Goal: Task Accomplishment & Management: Use online tool/utility

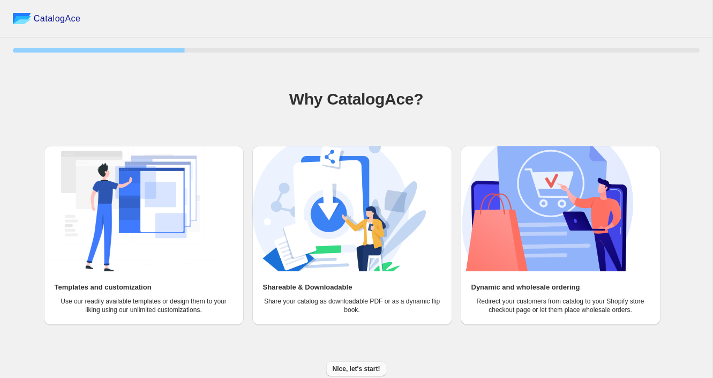
click at [331, 370] on button "Nice, let's start!" at bounding box center [356, 368] width 61 height 15
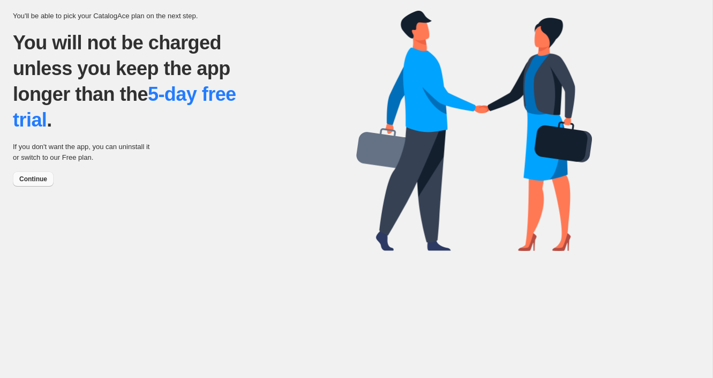
click at [44, 181] on span "Continue" at bounding box center [33, 179] width 28 height 9
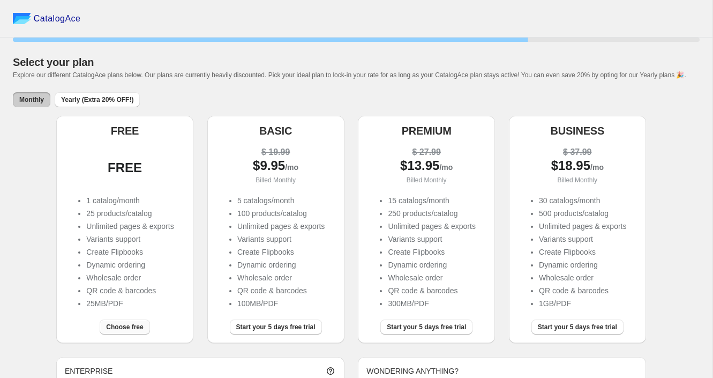
click at [129, 334] on button "Choose free" at bounding box center [125, 326] width 50 height 15
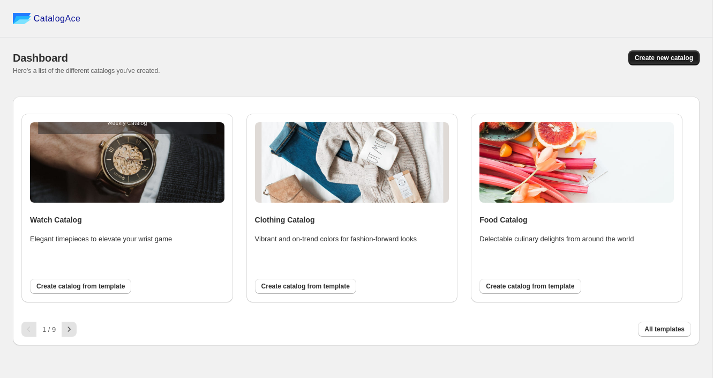
click at [671, 59] on span "Create new catalog" at bounding box center [664, 58] width 58 height 9
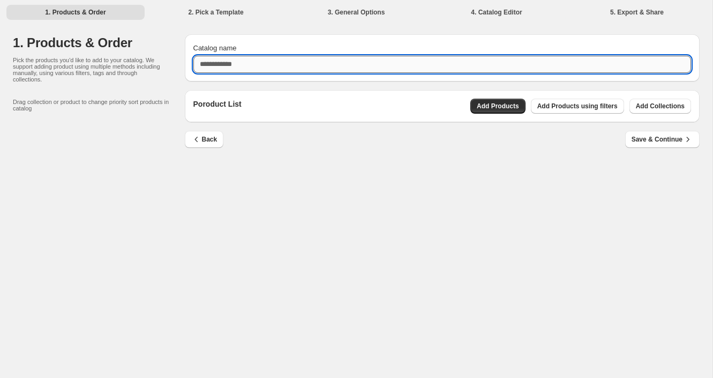
click at [645, 64] on input "Catalog name" at bounding box center [442, 64] width 498 height 17
type input "*"
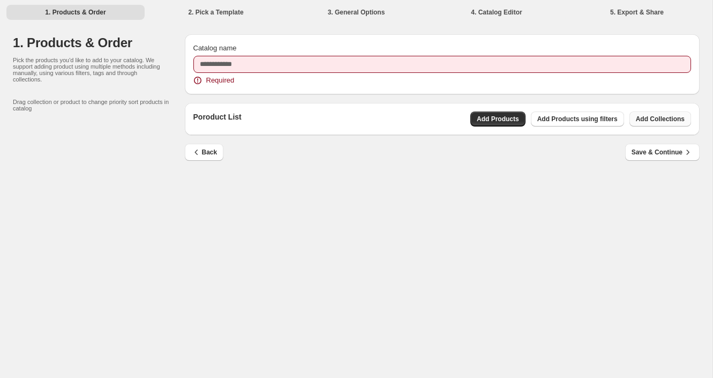
click at [655, 108] on div "Poroduct List Add Products Add Products using filters Add Collections" at bounding box center [442, 119] width 515 height 32
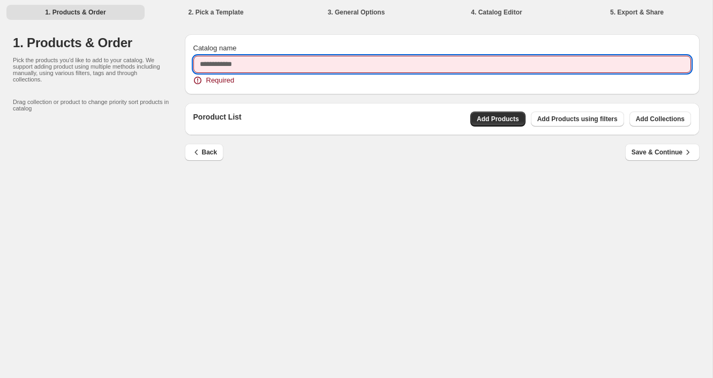
click at [370, 66] on input "Catalog name" at bounding box center [442, 64] width 498 height 17
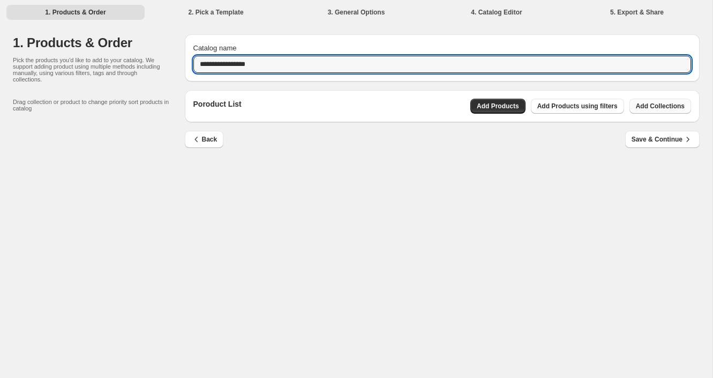
type input "**********"
click at [668, 110] on span "Add Collections" at bounding box center [660, 106] width 49 height 9
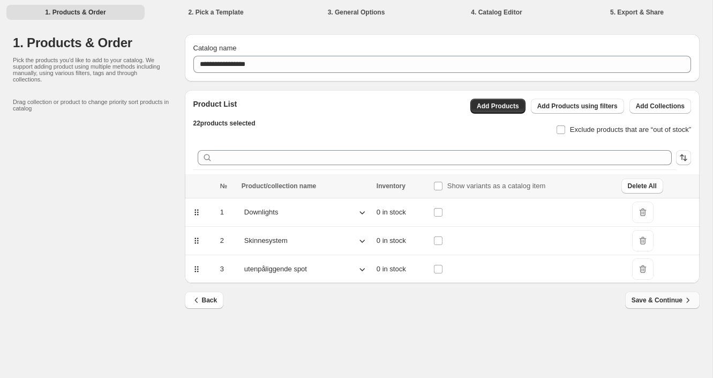
click at [665, 296] on span "Save & Continue" at bounding box center [663, 300] width 62 height 11
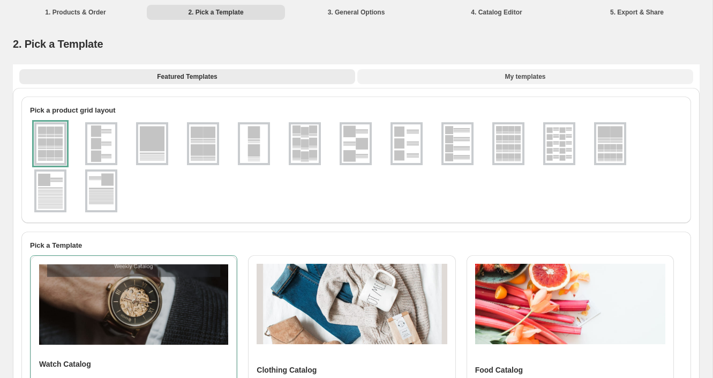
click at [559, 68] on div "Featured Templates My templates Featured Templates My templates" at bounding box center [356, 76] width 687 height 24
click at [559, 71] on button "My templates" at bounding box center [525, 76] width 336 height 15
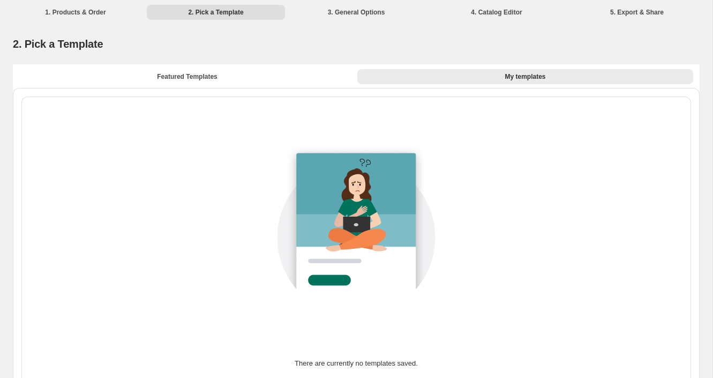
click at [259, 84] on div "Featured Templates My templates Featured Templates My templates" at bounding box center [356, 76] width 687 height 24
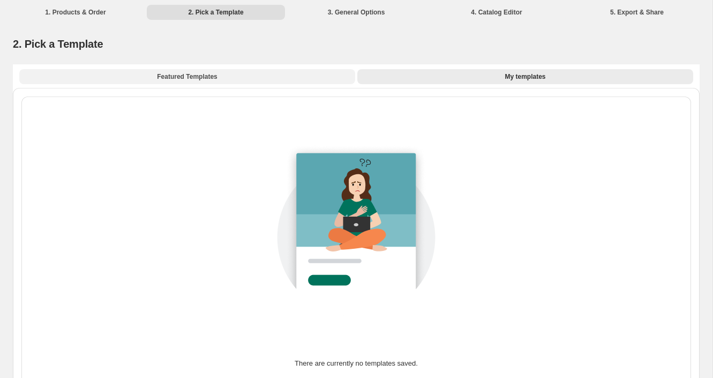
click at [268, 80] on button "Featured Templates" at bounding box center [187, 76] width 336 height 15
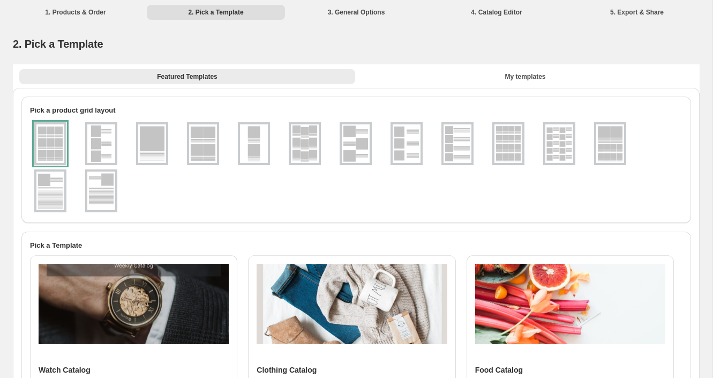
click at [470, 15] on li "4. Catalog Editor" at bounding box center [497, 11] width 138 height 15
drag, startPoint x: 480, startPoint y: 13, endPoint x: 372, endPoint y: 13, distance: 107.2
click at [473, 13] on li "4. Catalog Editor" at bounding box center [497, 11] width 138 height 15
drag, startPoint x: 363, startPoint y: 13, endPoint x: 367, endPoint y: 34, distance: 21.1
click at [363, 14] on li "3. General Options" at bounding box center [356, 11] width 138 height 15
